Goal: Information Seeking & Learning: Find specific fact

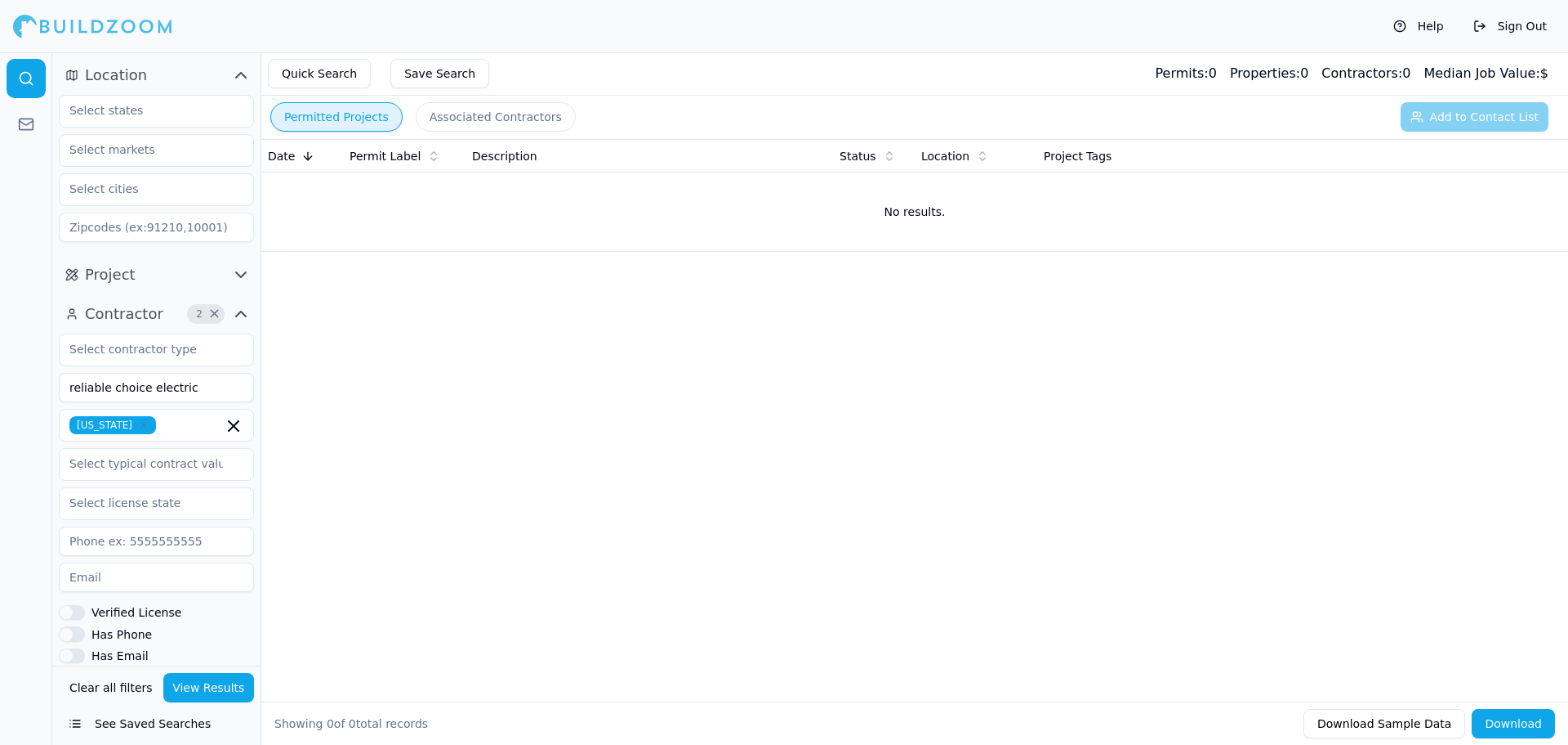
click at [118, 690] on button "Clear all filters" at bounding box center [111, 687] width 91 height 30
click at [134, 398] on input at bounding box center [157, 387] width 196 height 30
click at [196, 692] on button "View Results" at bounding box center [209, 687] width 91 height 30
click at [437, 120] on button "Associated Contractors" at bounding box center [496, 117] width 160 height 30
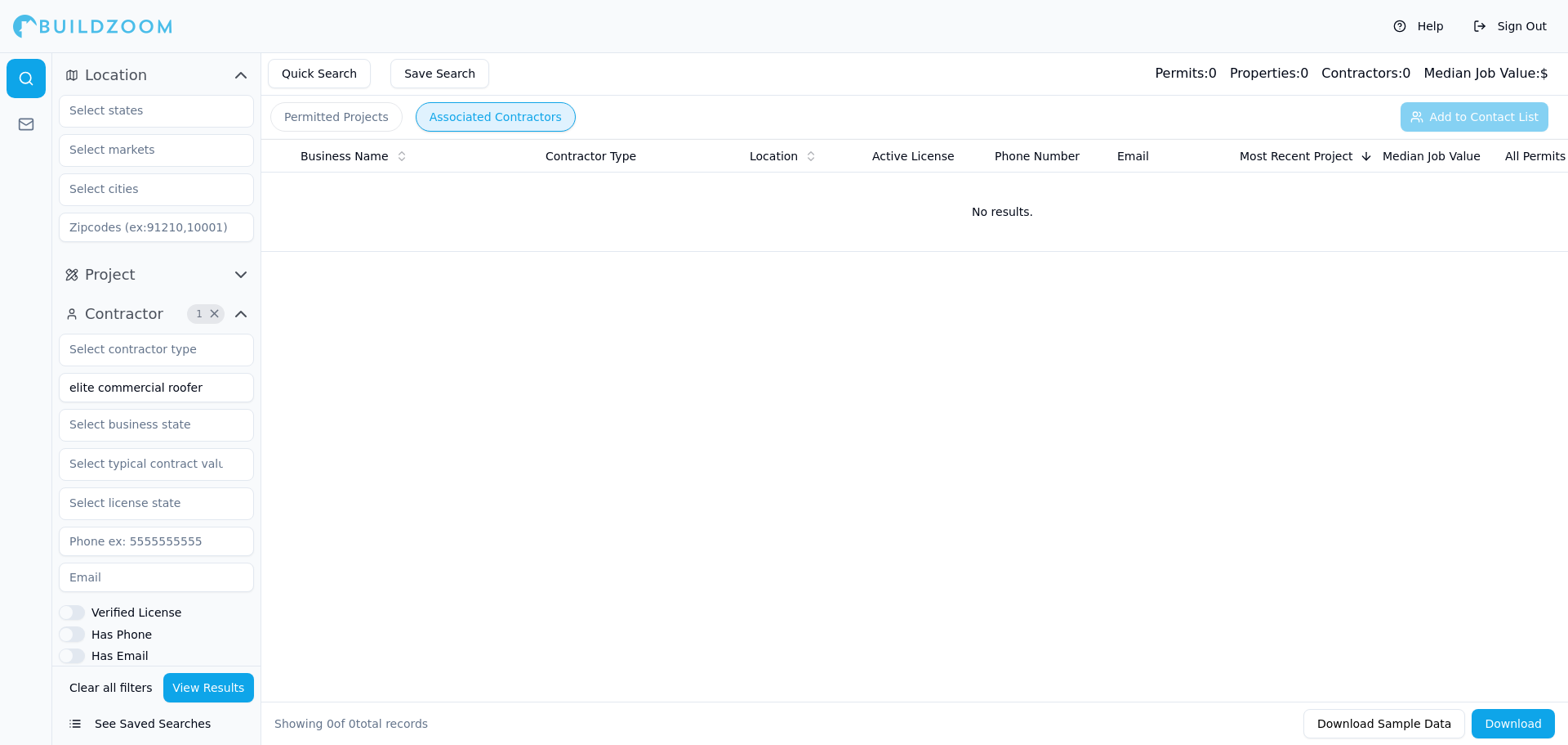
drag, startPoint x: 211, startPoint y: 385, endPoint x: 51, endPoint y: 388, distance: 160.0
click at [51, 388] on div "Location Project Contractor 1 × elite commercial roofer Verified License Has Ph…" at bounding box center [784, 399] width 1568 height 692
click at [210, 695] on button "View Results" at bounding box center [209, 687] width 91 height 30
drag, startPoint x: 110, startPoint y: 391, endPoint x: 99, endPoint y: 391, distance: 11.0
click at [99, 391] on input "crababble roofing" at bounding box center [157, 387] width 196 height 30
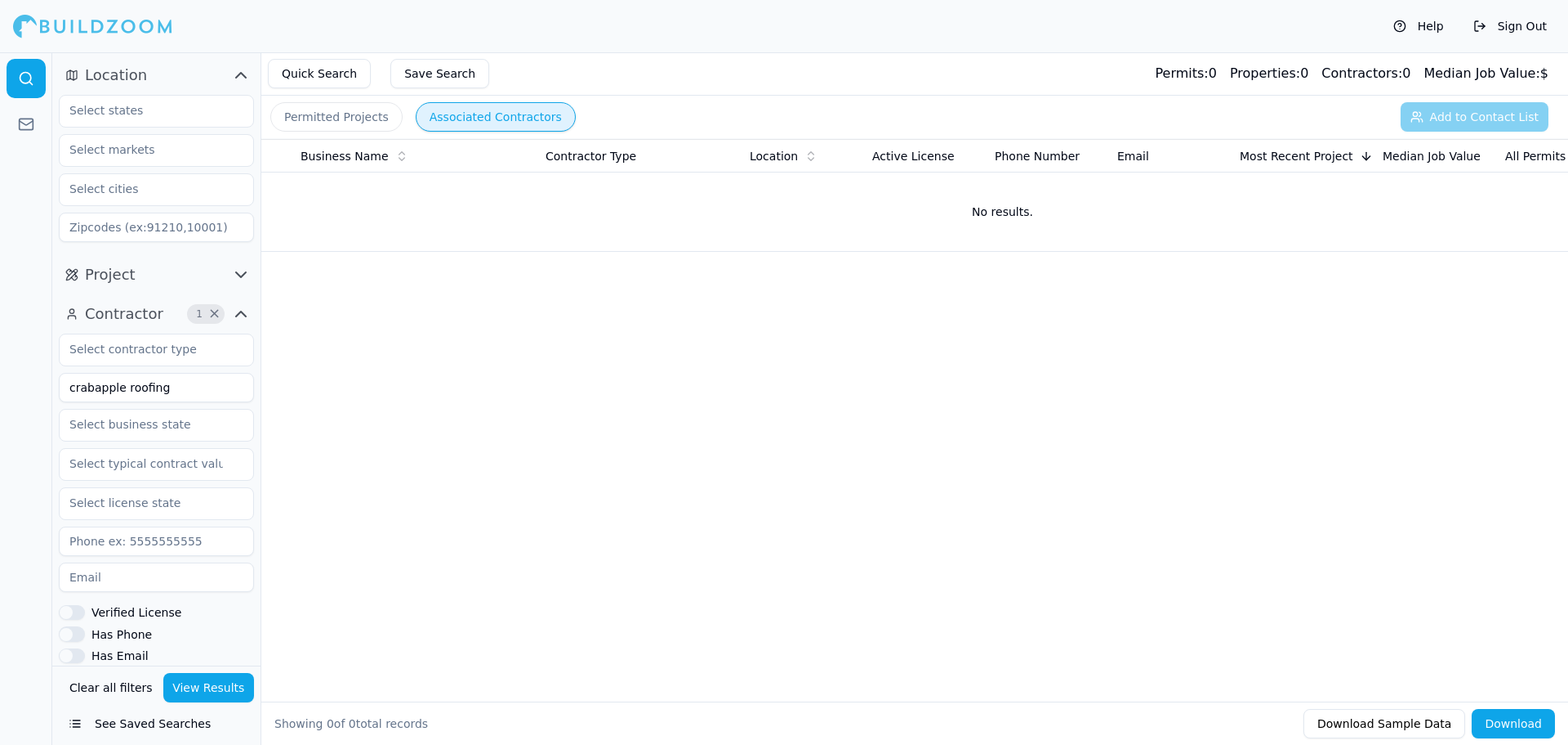
type input "crabapple roofing"
click at [199, 678] on button "View Results" at bounding box center [209, 687] width 91 height 30
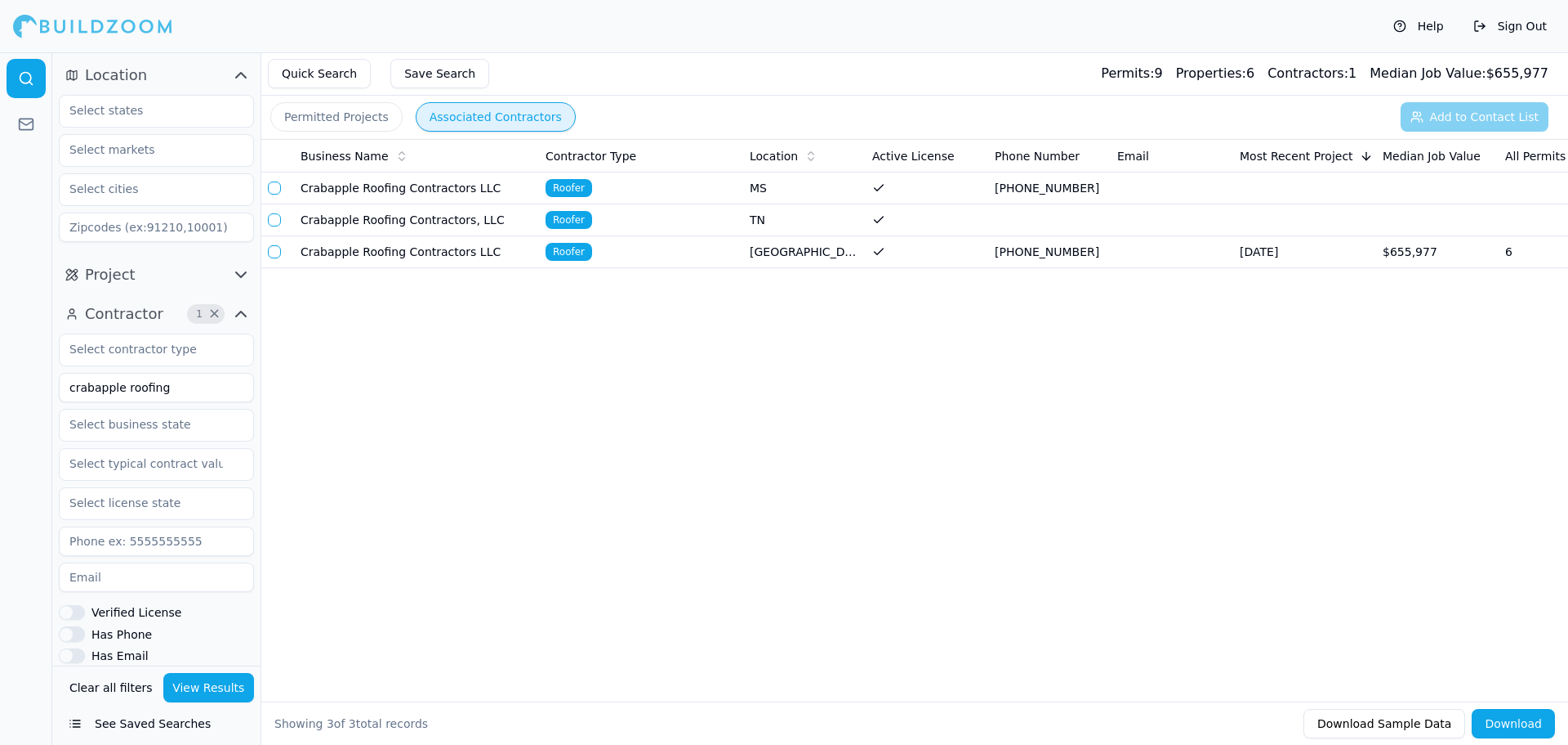
click at [355, 255] on td "Crabapple Roofing Contractors LLC" at bounding box center [417, 252] width 245 height 32
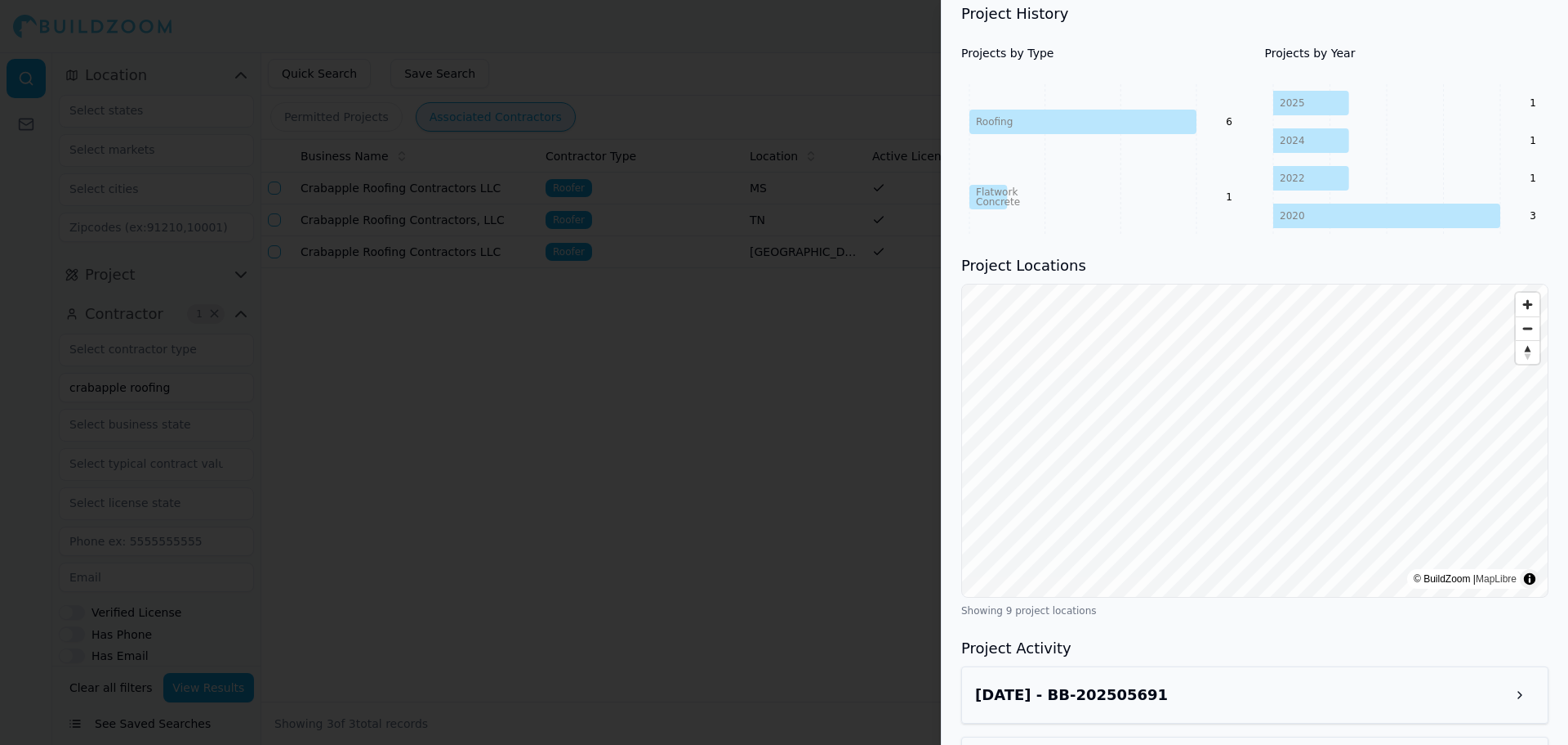
scroll to position [736, 0]
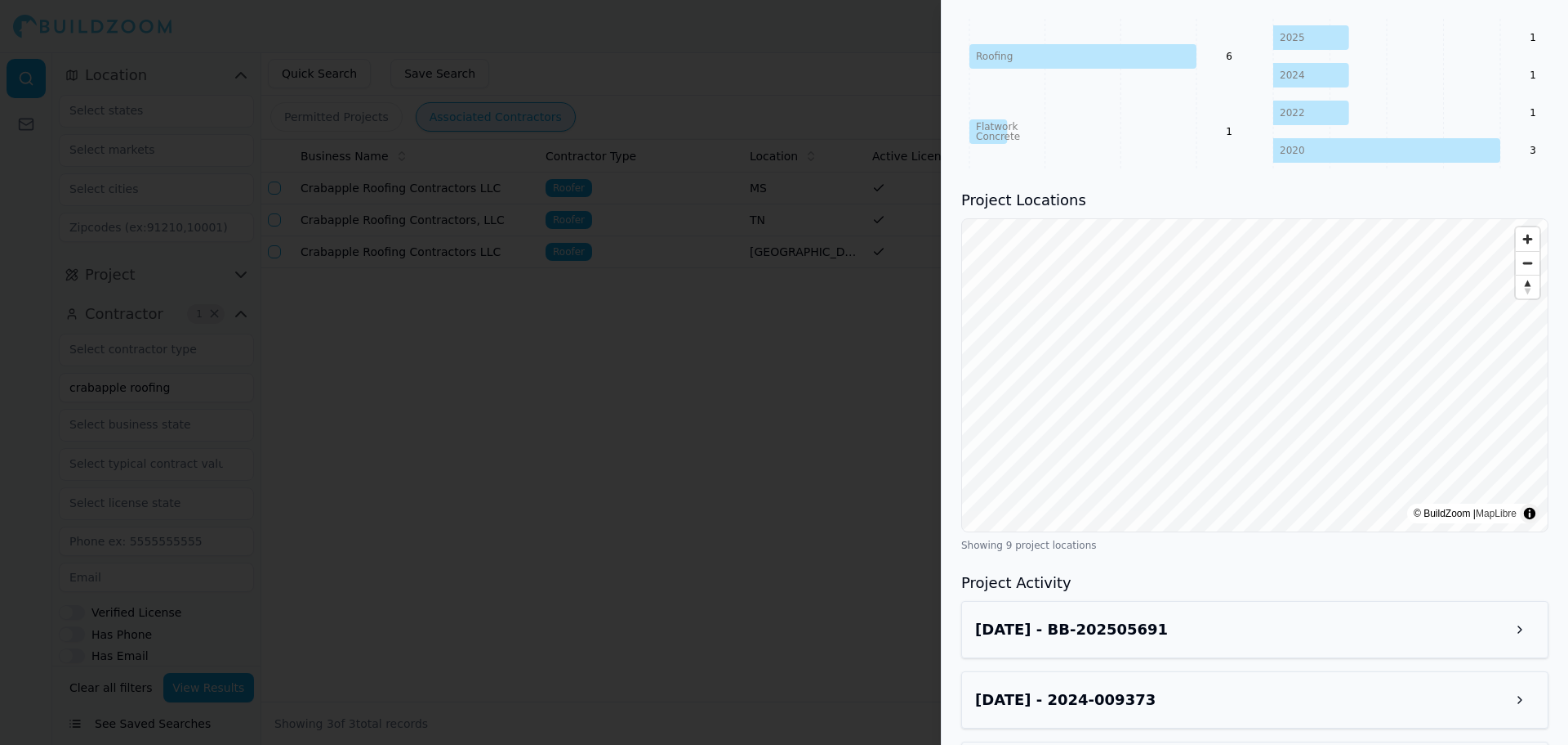
click at [1205, 623] on div "[DATE] - BB-202505691" at bounding box center [1255, 629] width 560 height 30
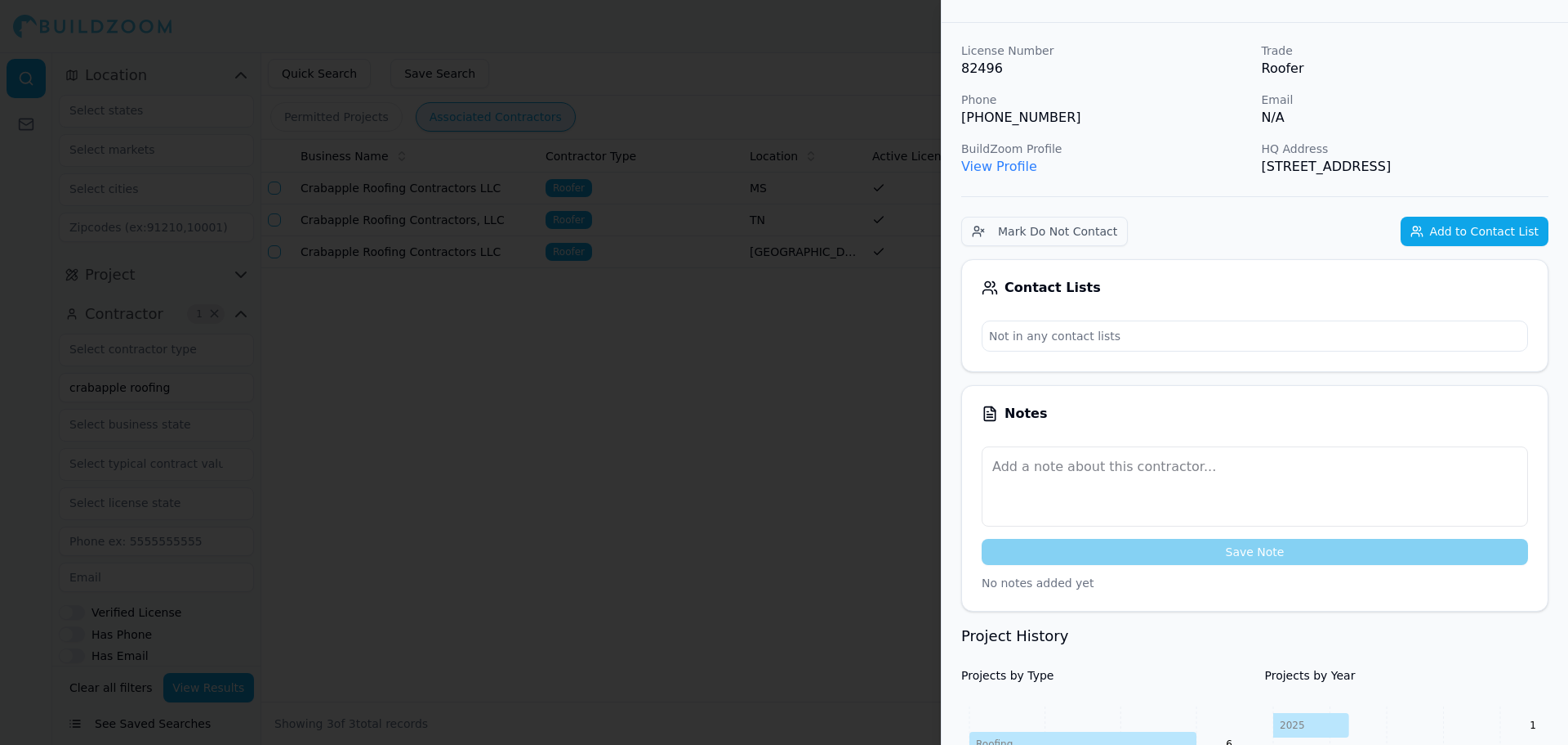
scroll to position [0, 0]
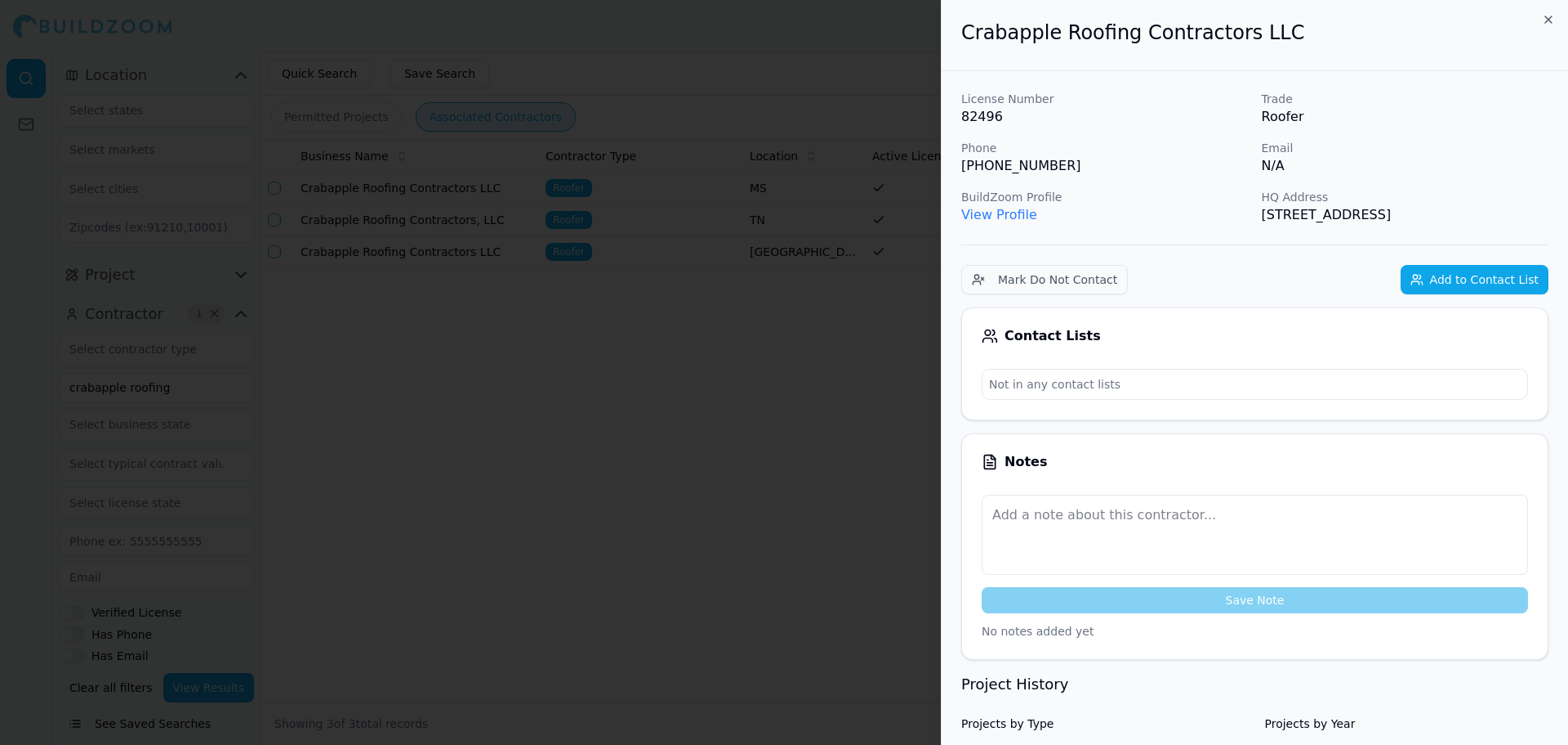
click at [749, 70] on div at bounding box center [784, 372] width 1568 height 745
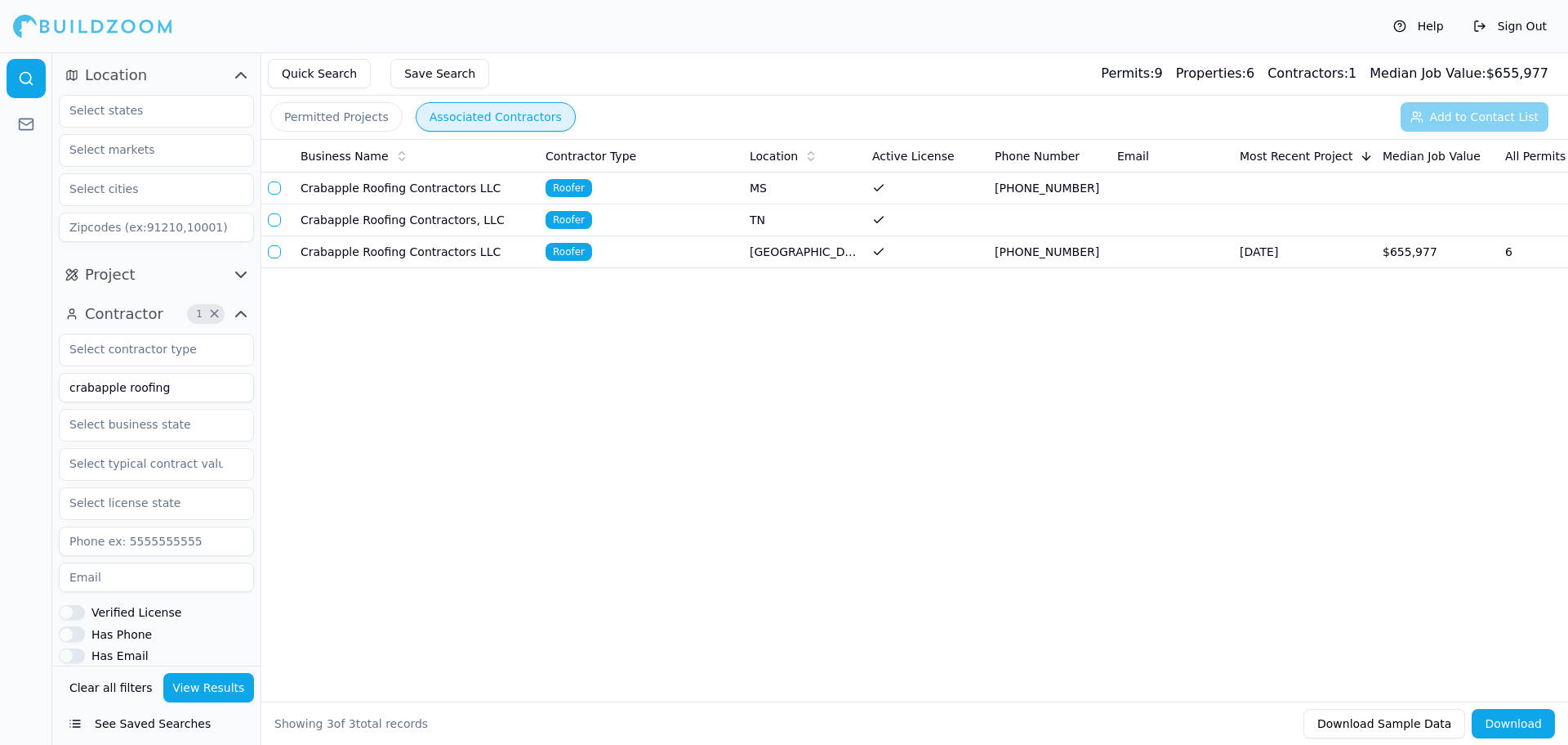
click at [673, 405] on div "Business Name Contractor Type Location Active License Phone Number Email Most R…" at bounding box center [915, 394] width 1307 height 510
